Goal: Task Accomplishment & Management: Use online tool/utility

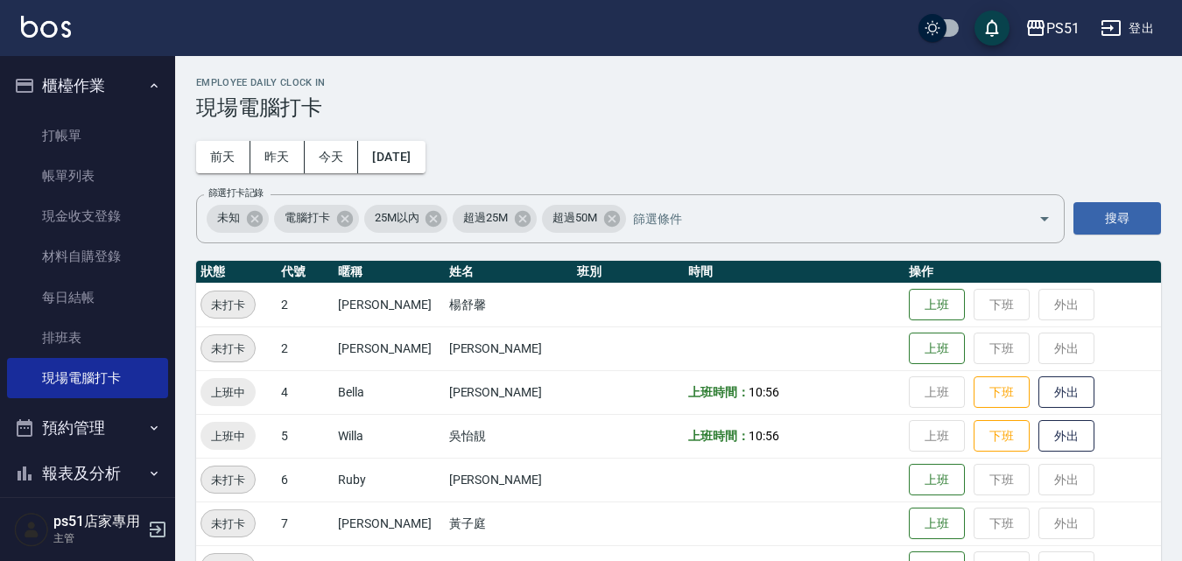
scroll to position [204, 0]
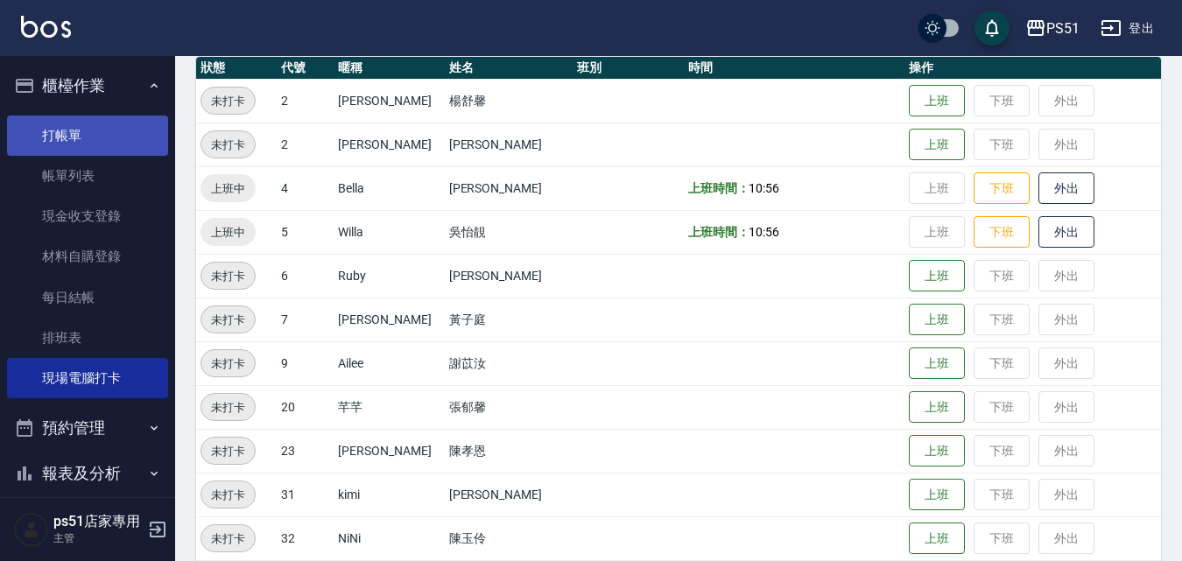
click at [30, 136] on link "打帳單" at bounding box center [87, 136] width 161 height 40
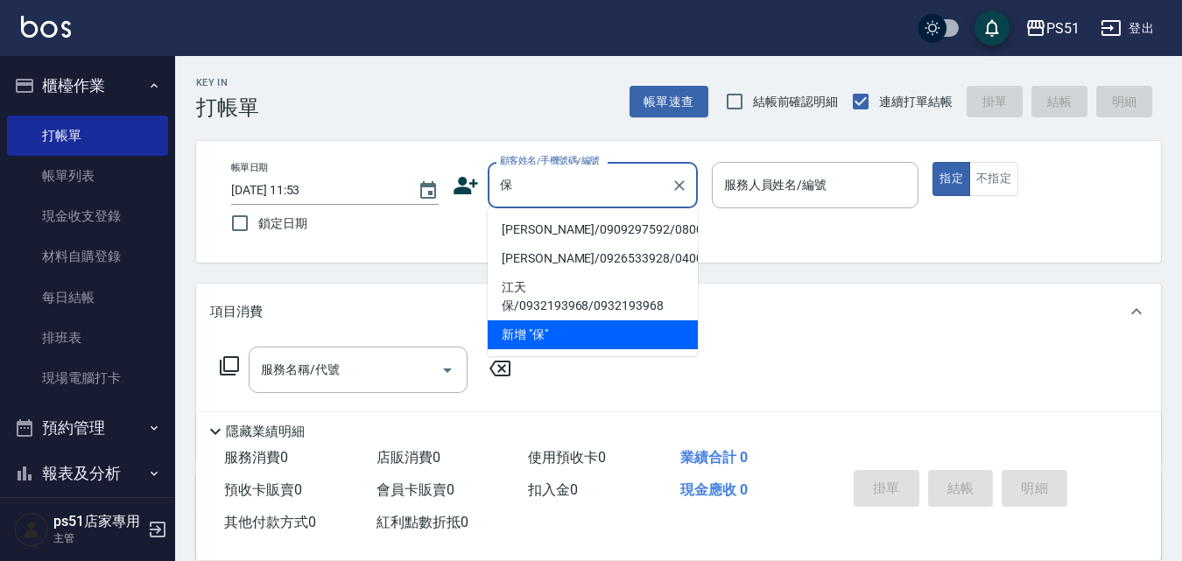
type input "寶"
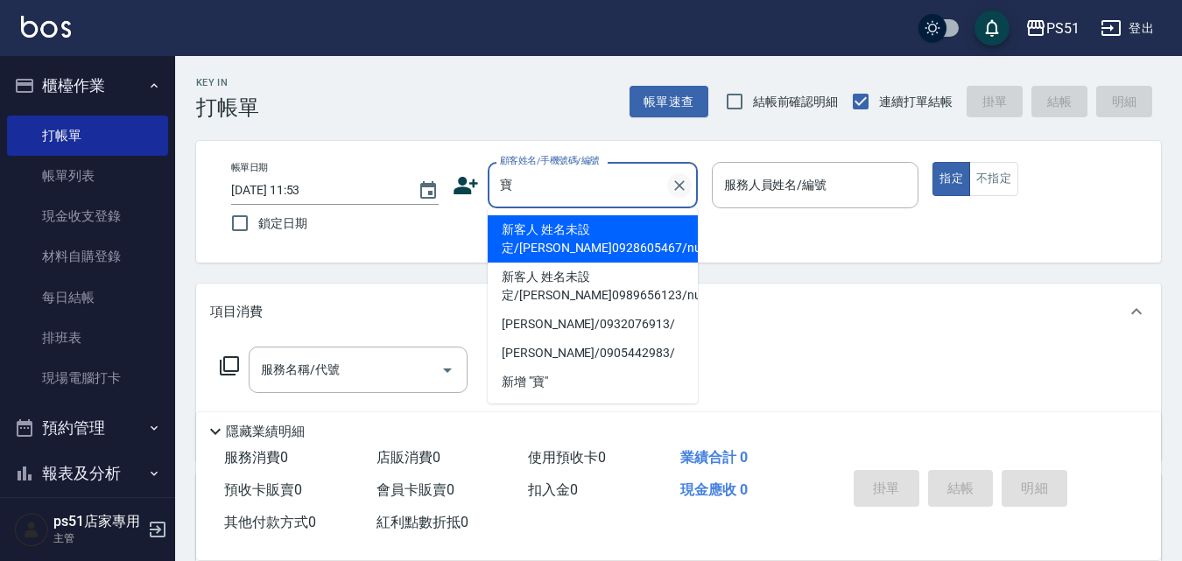
click at [673, 184] on icon "Clear" at bounding box center [680, 186] width 18 height 18
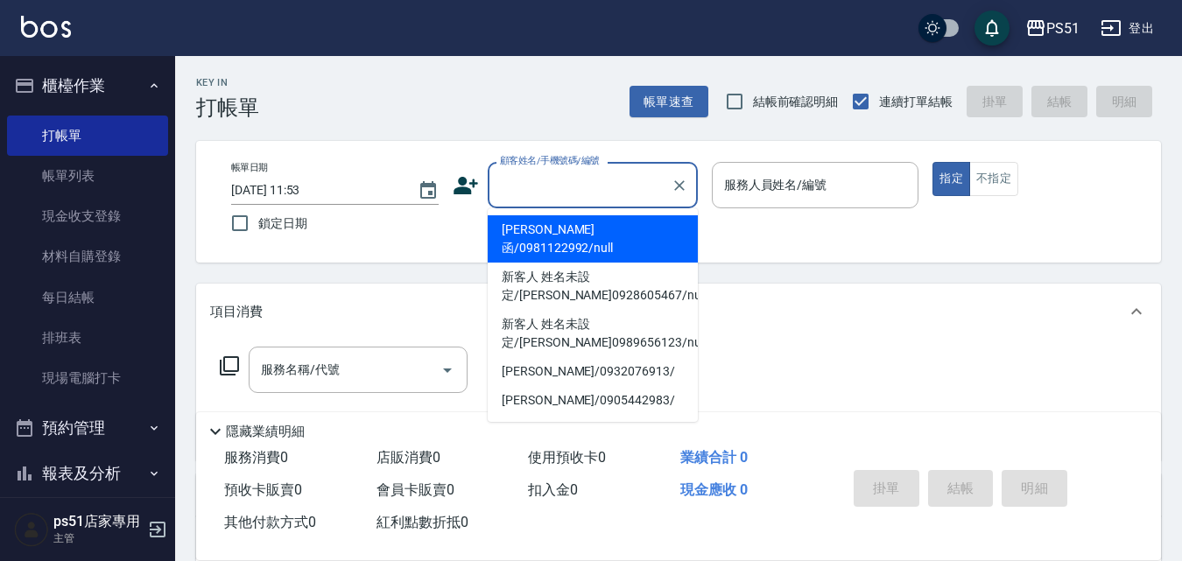
click at [549, 190] on input "顧客姓名/手機號碼/編號" at bounding box center [580, 185] width 168 height 31
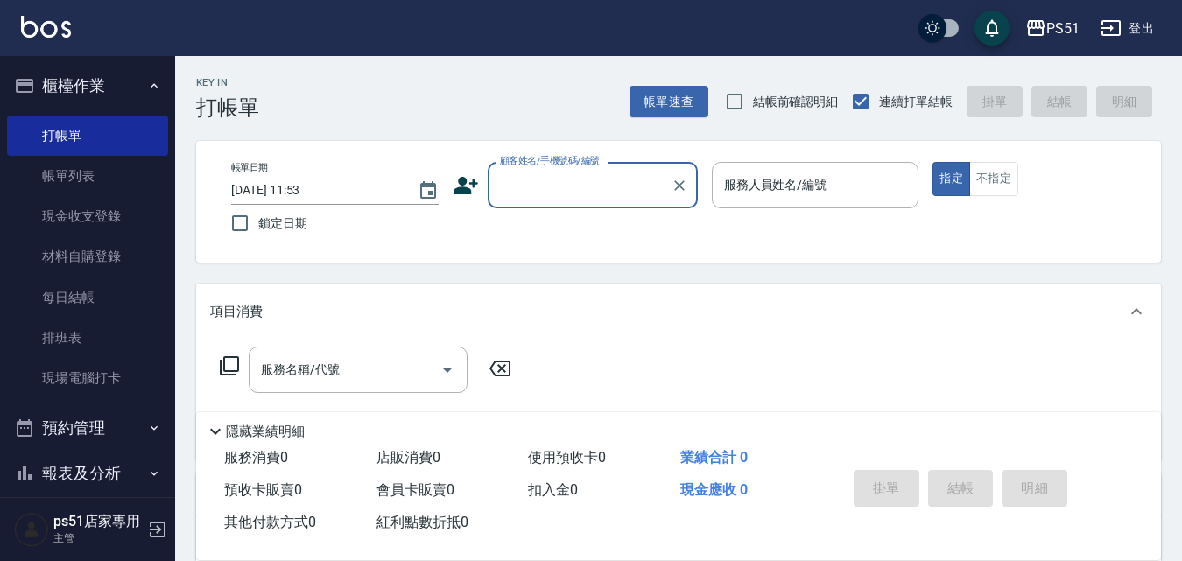
click at [582, 180] on input "顧客姓名/手機號碼/編號" at bounding box center [580, 185] width 168 height 31
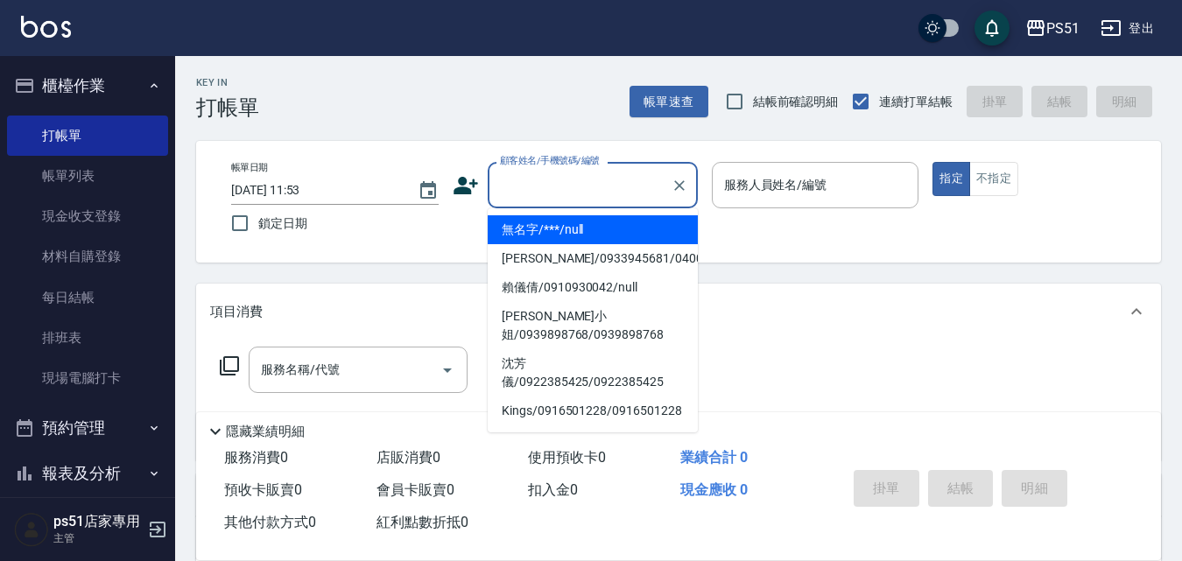
click at [566, 229] on li "無名字/***/null" at bounding box center [593, 229] width 210 height 29
type input "無名字/***/null"
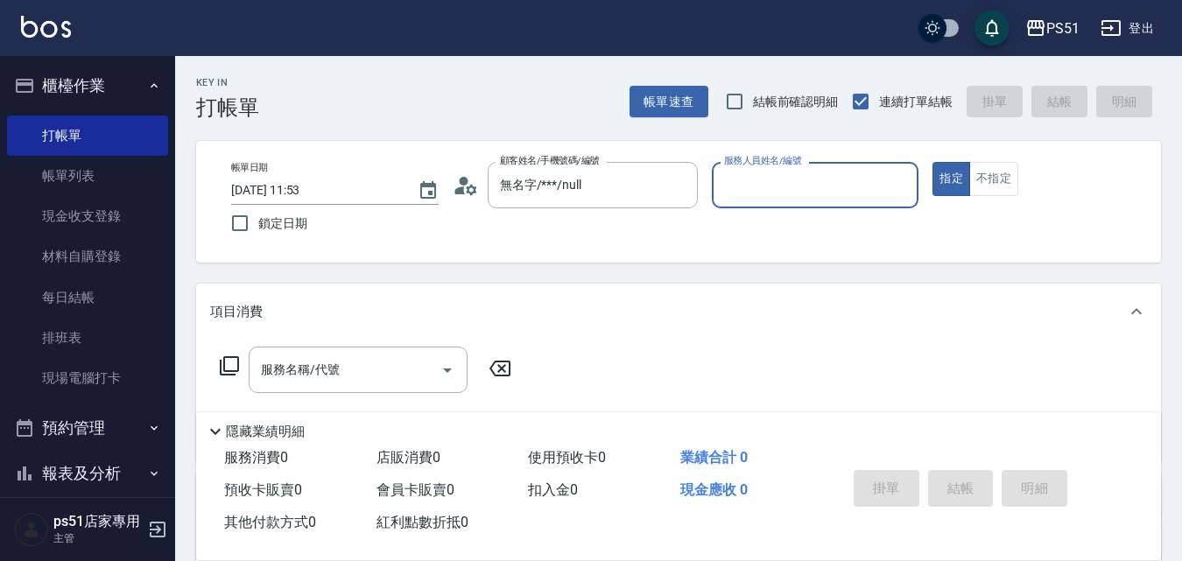
click at [736, 201] on div "服務人員姓名/編號" at bounding box center [816, 185] width 208 height 46
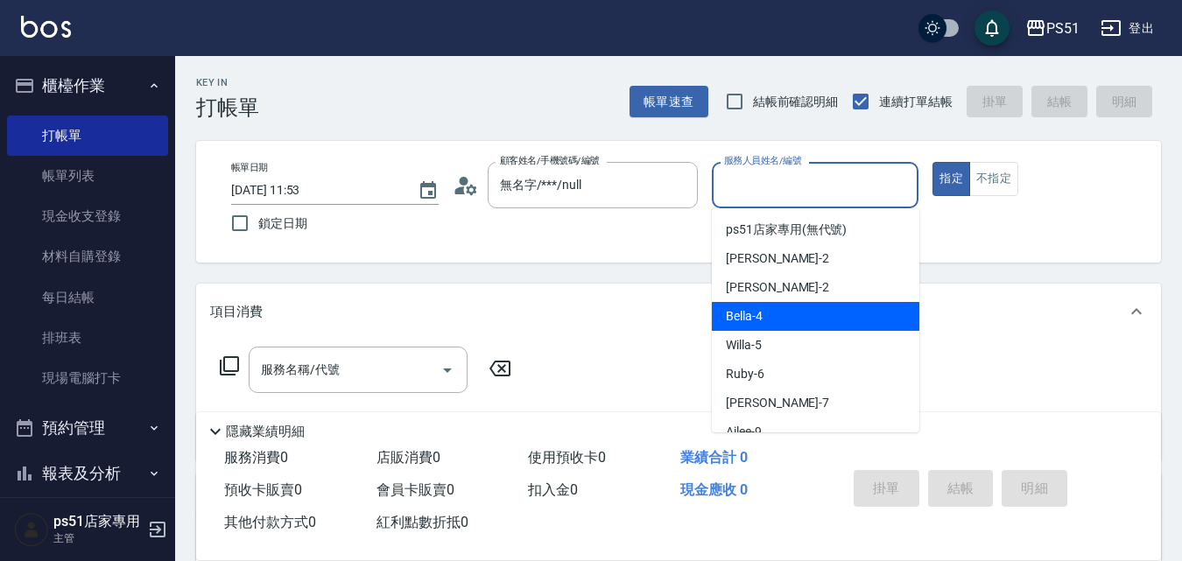
click at [728, 306] on div "Bella -4" at bounding box center [816, 316] width 208 height 29
type input "Bella-4"
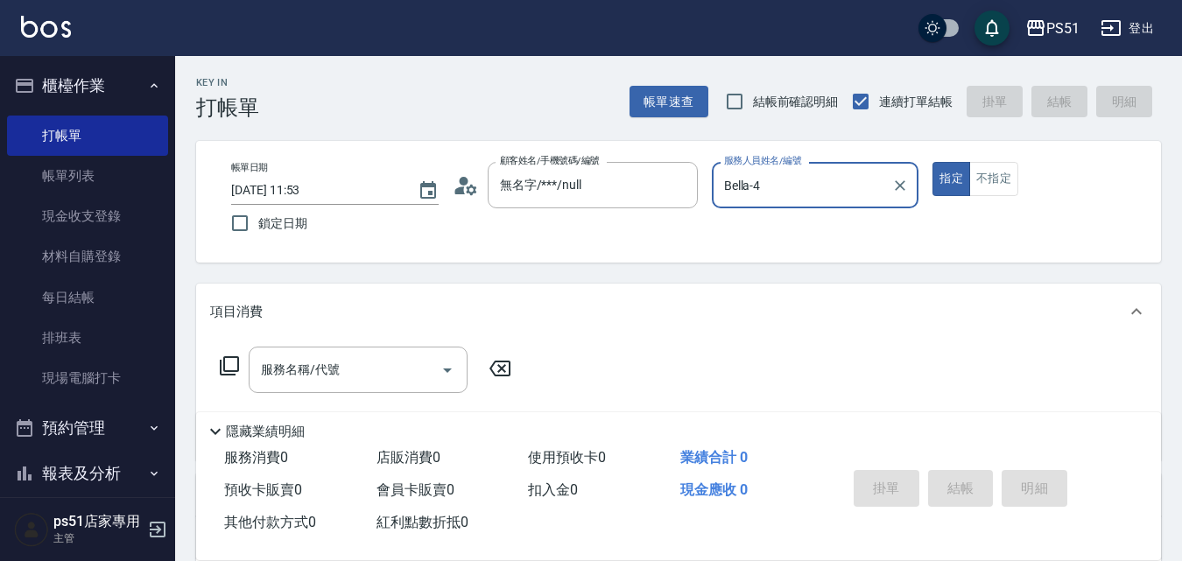
click at [326, 370] on div "服務名稱/代號 服務名稱/代號" at bounding box center [358, 370] width 219 height 46
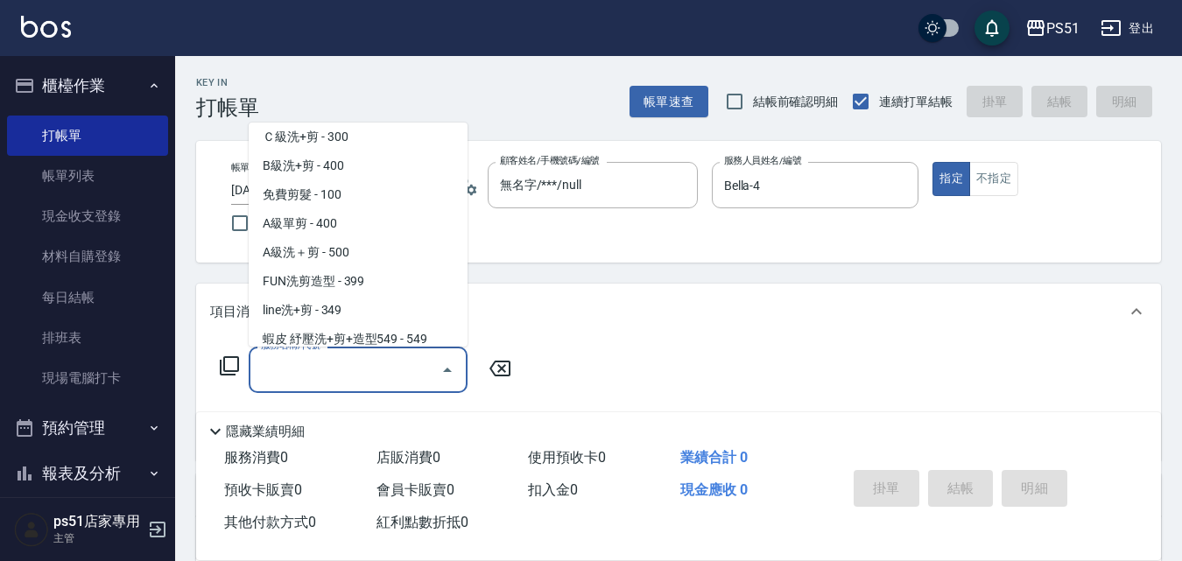
scroll to position [613, 0]
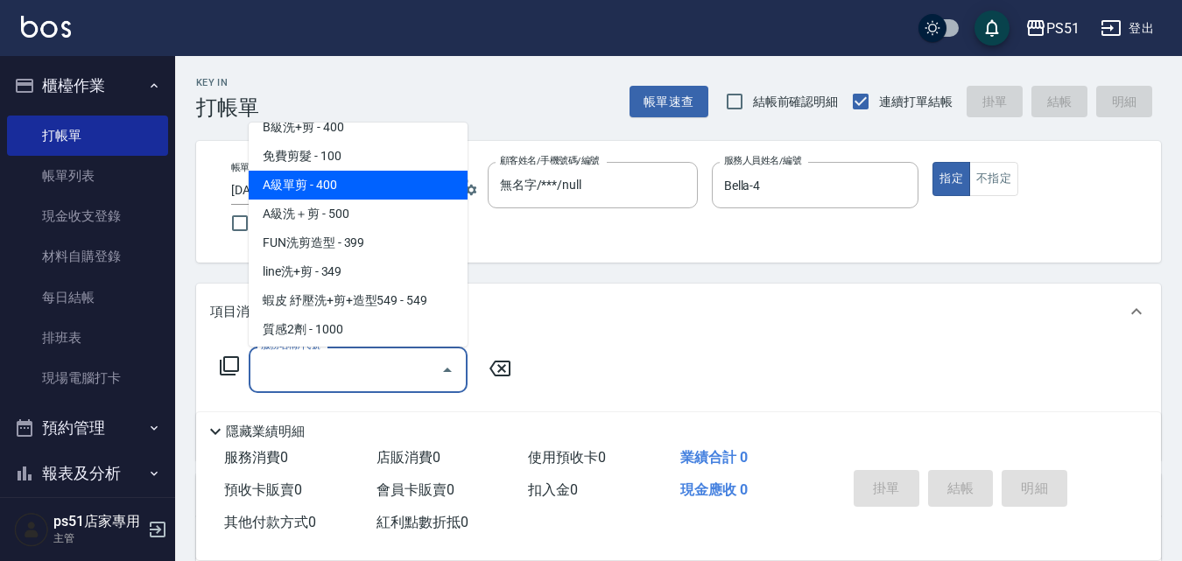
click at [367, 187] on span "A級單剪 - 400" at bounding box center [358, 185] width 219 height 29
type input "A級單剪(206)"
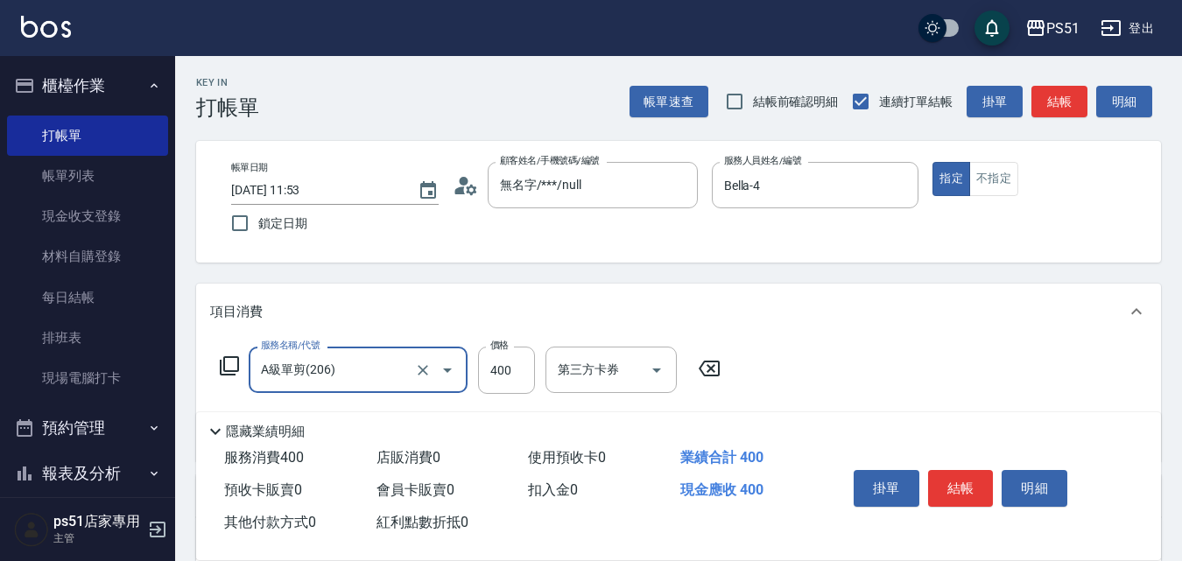
click at [1071, 99] on button "結帳" at bounding box center [1060, 102] width 56 height 32
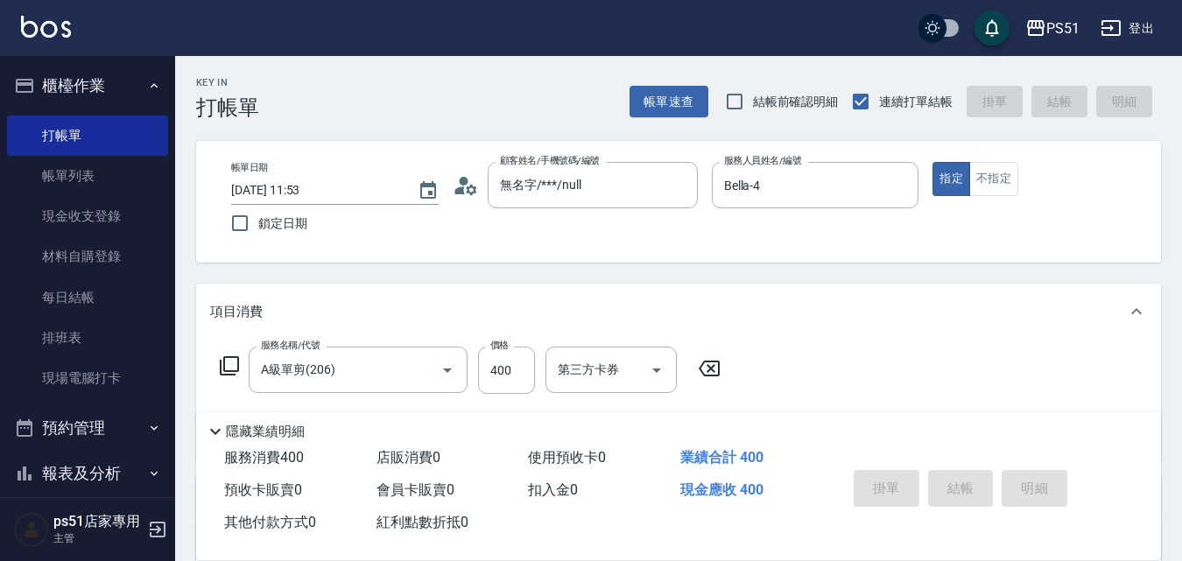
type input "[DATE] 11:54"
